Goal: Task Accomplishment & Management: Use online tool/utility

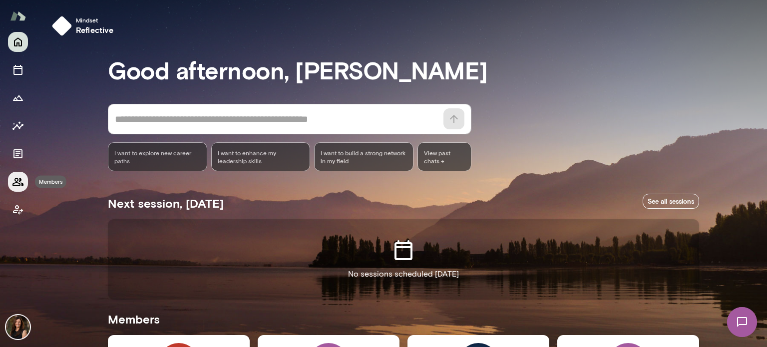
click at [18, 180] on icon "Members" at bounding box center [18, 182] width 12 height 12
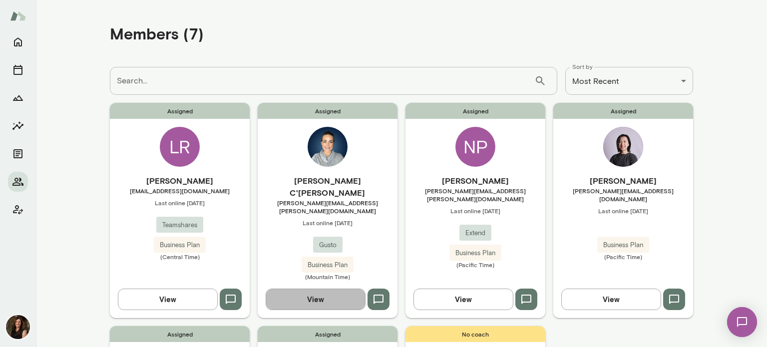
click at [328, 288] on button "View" at bounding box center [316, 298] width 100 height 21
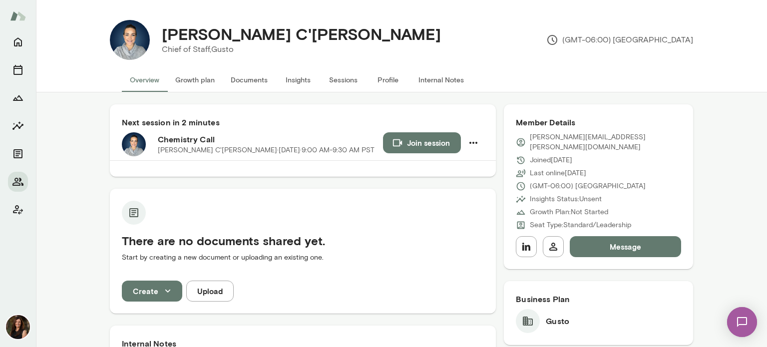
click at [421, 76] on button "Internal Notes" at bounding box center [440, 80] width 61 height 24
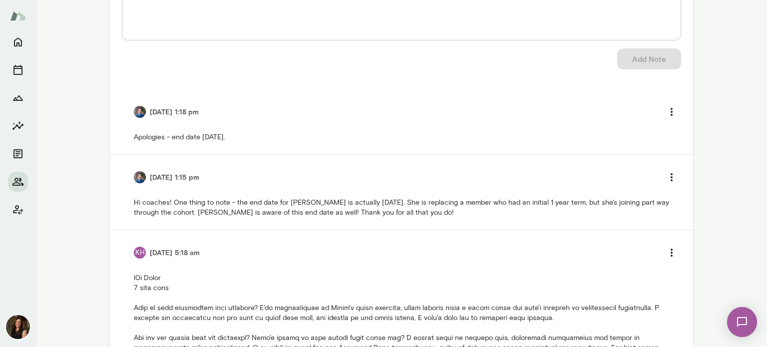
scroll to position [200, 0]
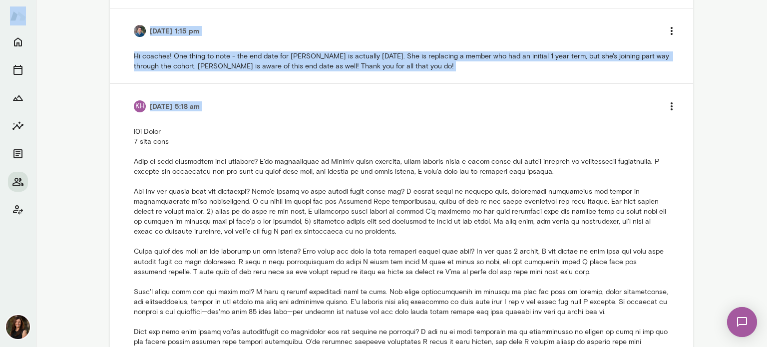
scroll to position [389, 0]
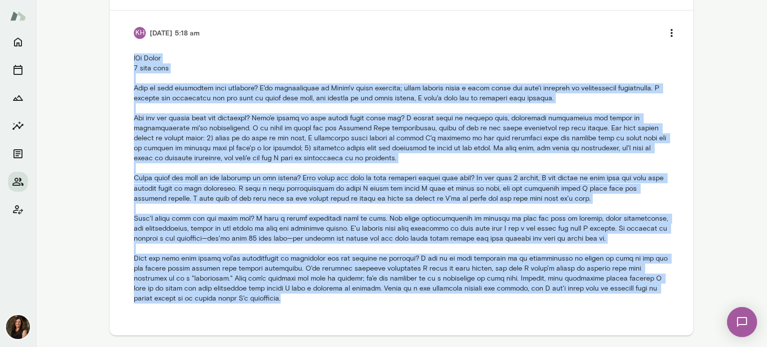
drag, startPoint x: 131, startPoint y: 249, endPoint x: 272, endPoint y: 306, distance: 151.8
click at [272, 306] on li "KH [DATE] 5:18 am" at bounding box center [401, 162] width 559 height 304
copy p "b2b Gusto 1 year term What is your experience with coaching? I've participated …"
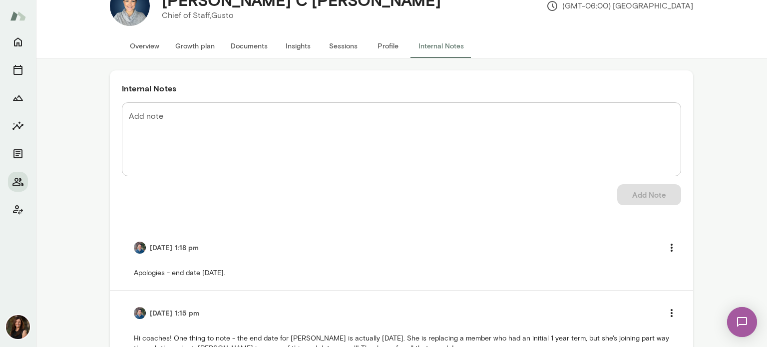
scroll to position [50, 0]
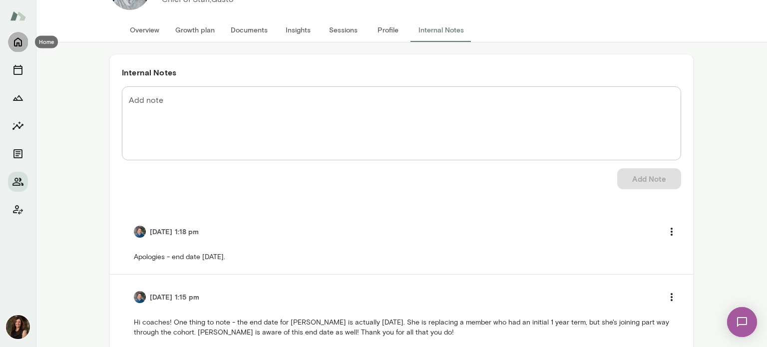
click at [19, 46] on icon "Home" at bounding box center [18, 42] width 8 height 9
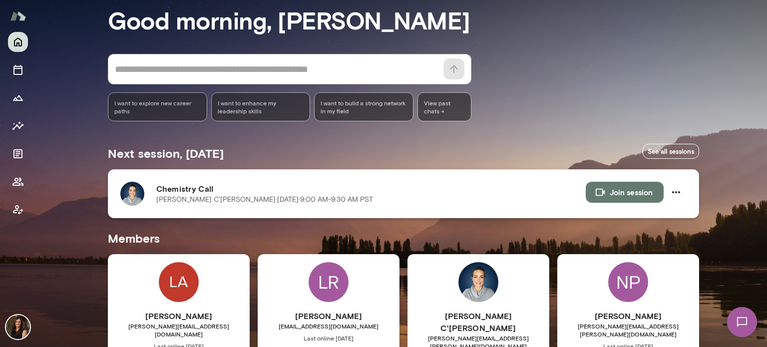
click at [612, 195] on button "Join session" at bounding box center [624, 192] width 78 height 21
